Goal: Information Seeking & Learning: Learn about a topic

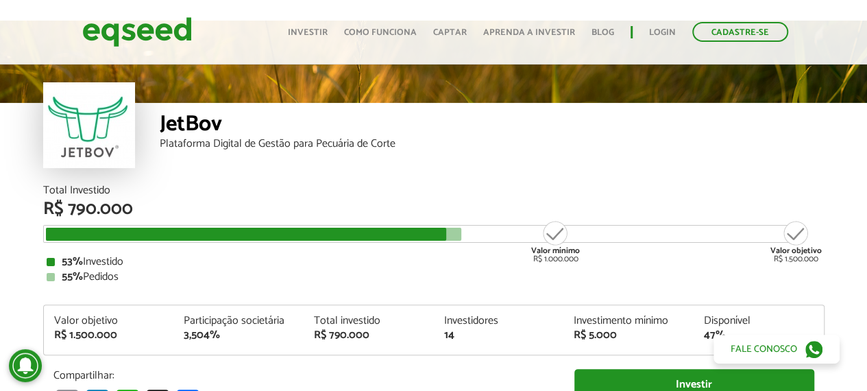
scroll to position [21, 0]
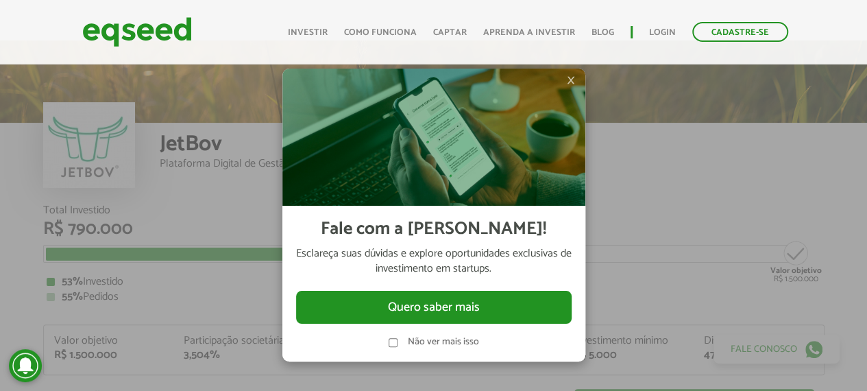
click at [572, 80] on span "×" at bounding box center [571, 80] width 8 height 16
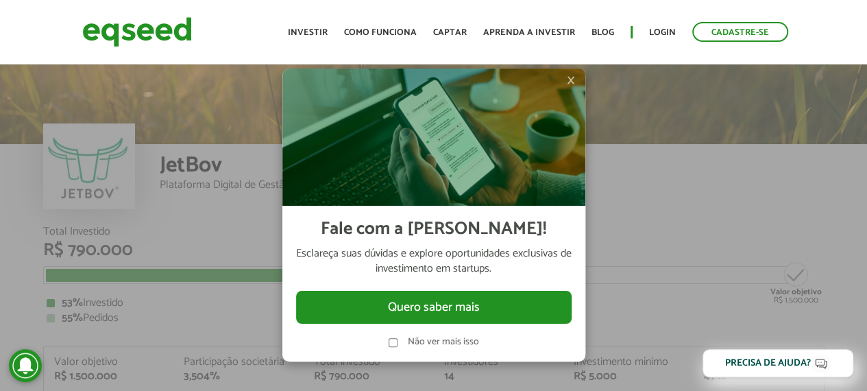
click at [572, 81] on span "×" at bounding box center [571, 80] width 8 height 16
click at [569, 80] on span "×" at bounding box center [571, 80] width 8 height 16
